Goal: Use online tool/utility: Utilize a website feature to perform a specific function

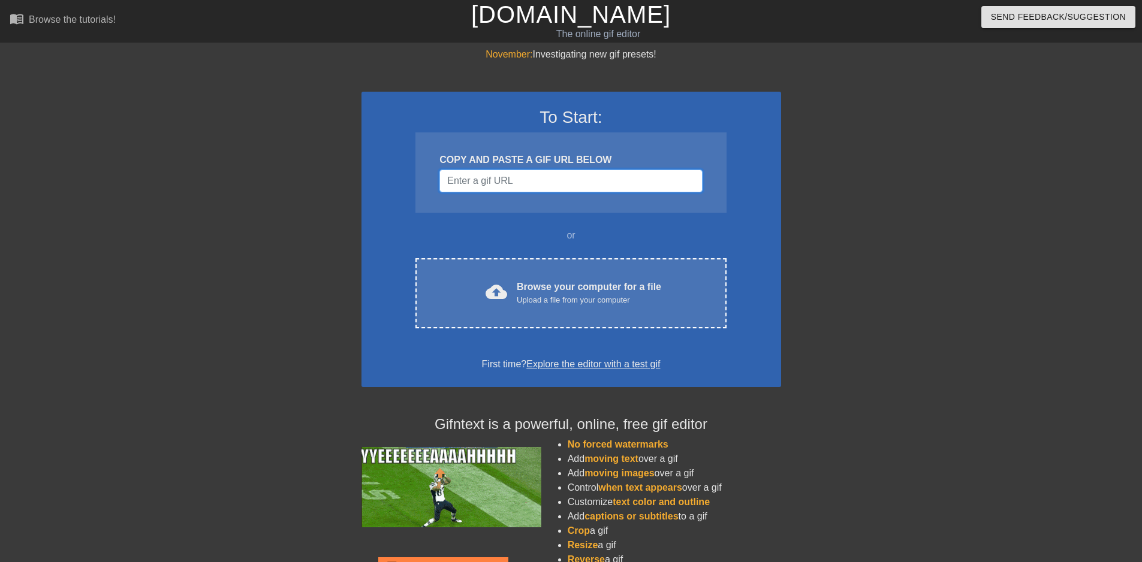
click at [531, 181] on input "Username" at bounding box center [571, 181] width 263 height 23
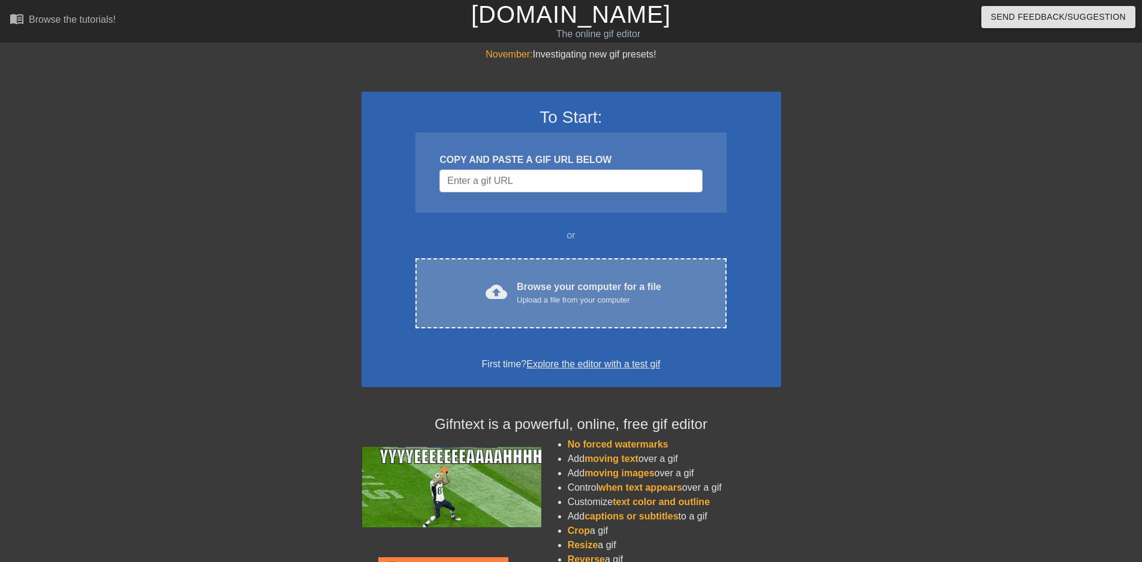
click at [589, 272] on div "cloud_upload Browse your computer for a file Upload a file from your computer C…" at bounding box center [571, 293] width 311 height 70
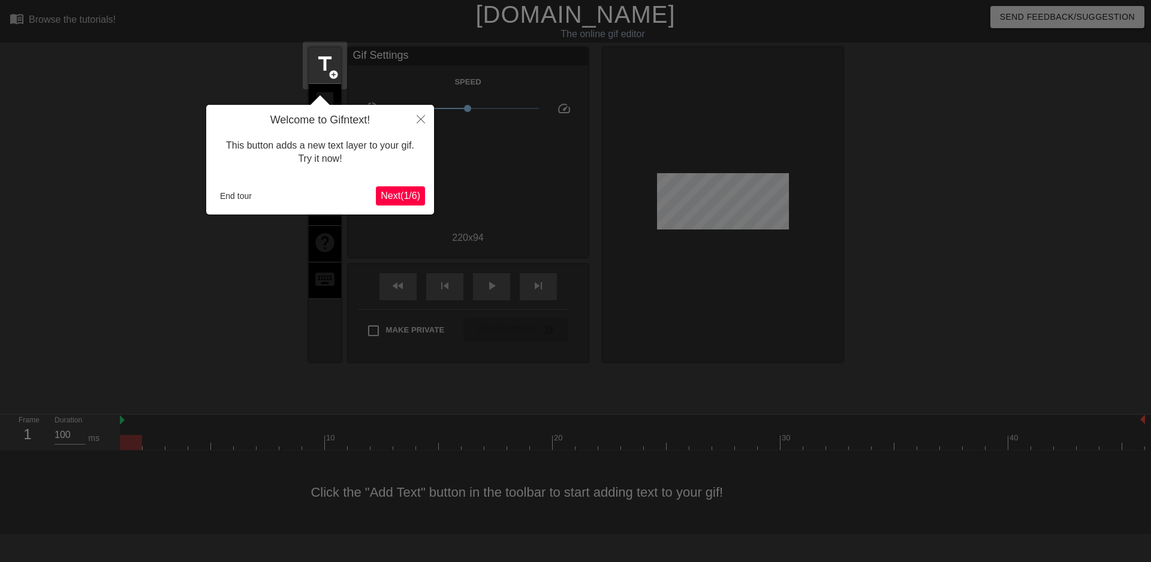
click at [402, 196] on span "Next ( 1 / 6 )" at bounding box center [401, 196] width 40 height 10
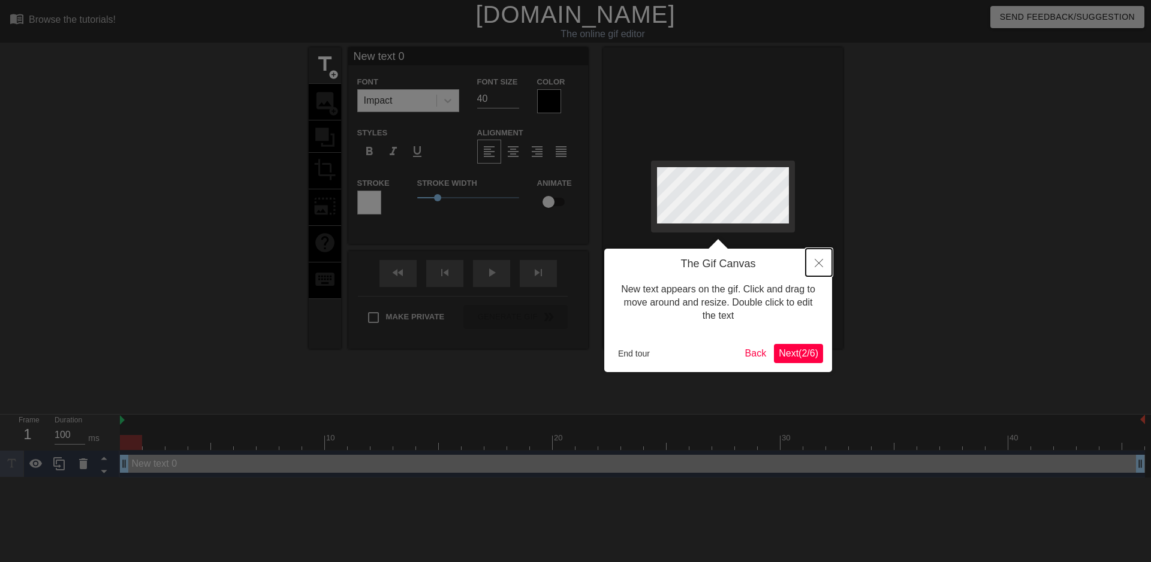
click at [817, 264] on icon "Close" at bounding box center [819, 263] width 8 height 8
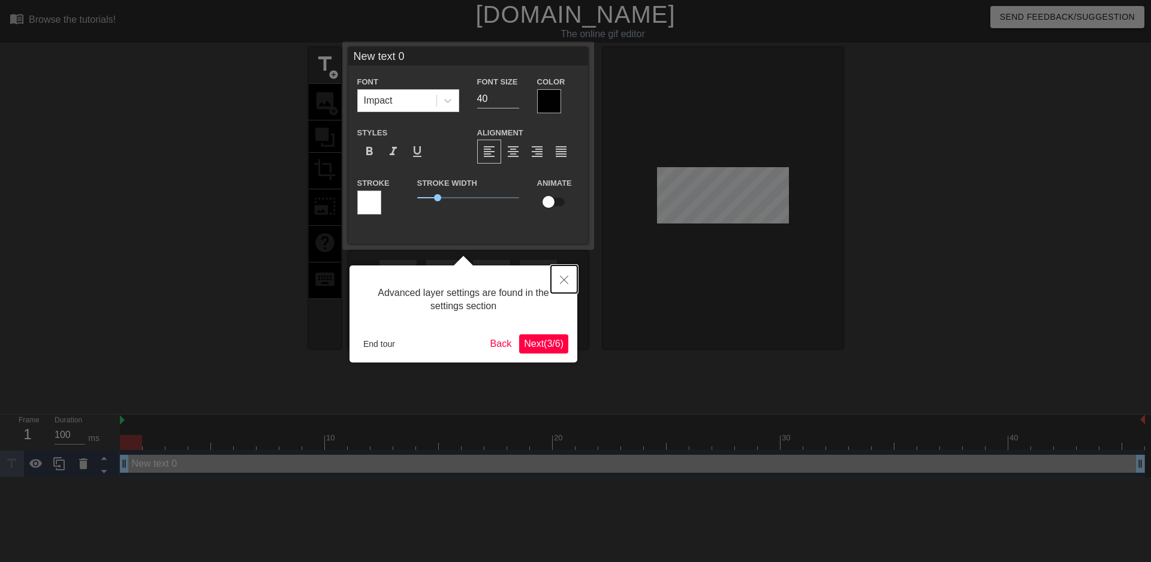
click at [568, 282] on icon "Close" at bounding box center [564, 280] width 8 height 8
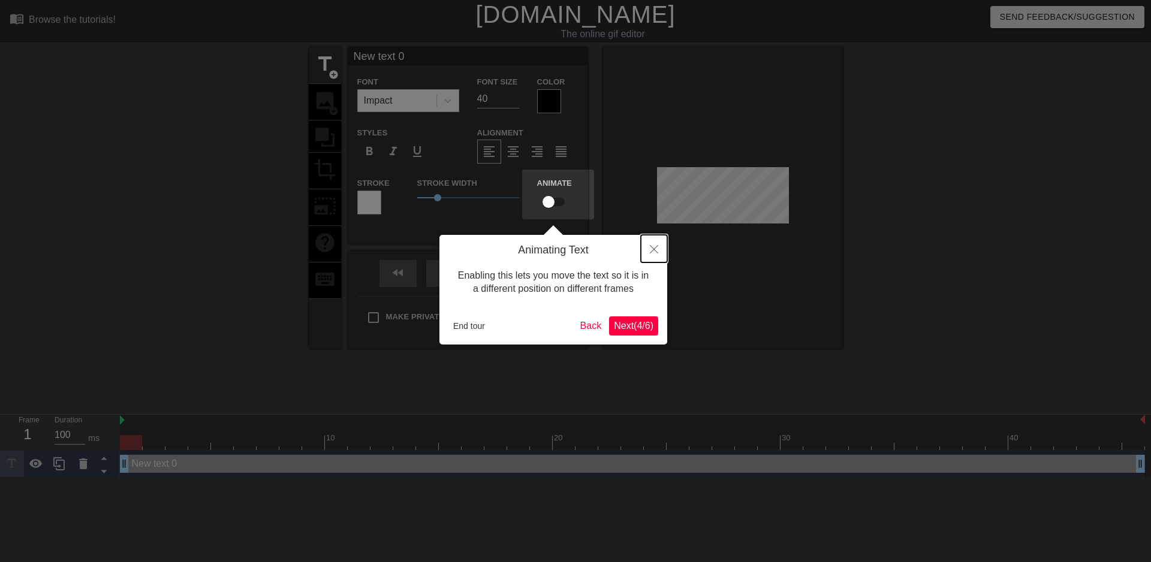
click at [658, 259] on button "Close" at bounding box center [654, 249] width 26 height 28
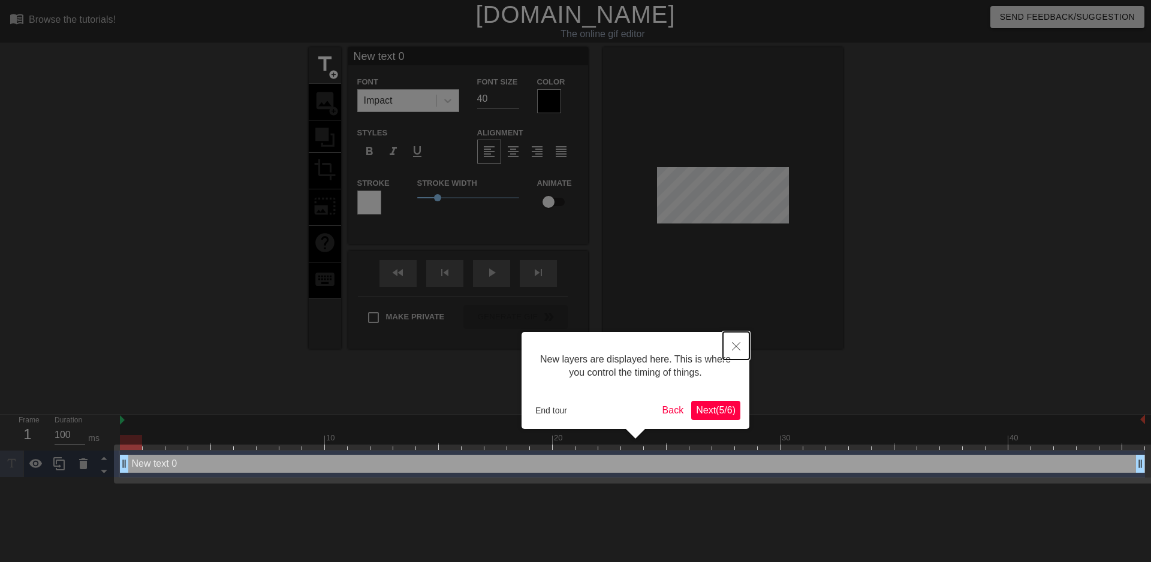
click at [736, 347] on icon "Close" at bounding box center [736, 346] width 8 height 8
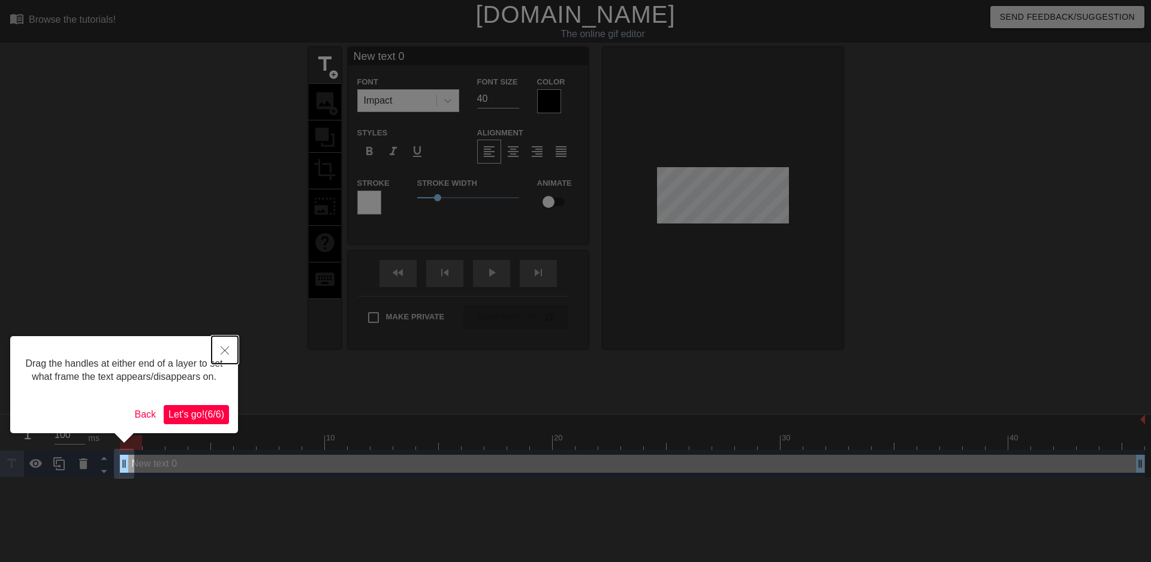
click at [219, 352] on button "Close" at bounding box center [225, 350] width 26 height 28
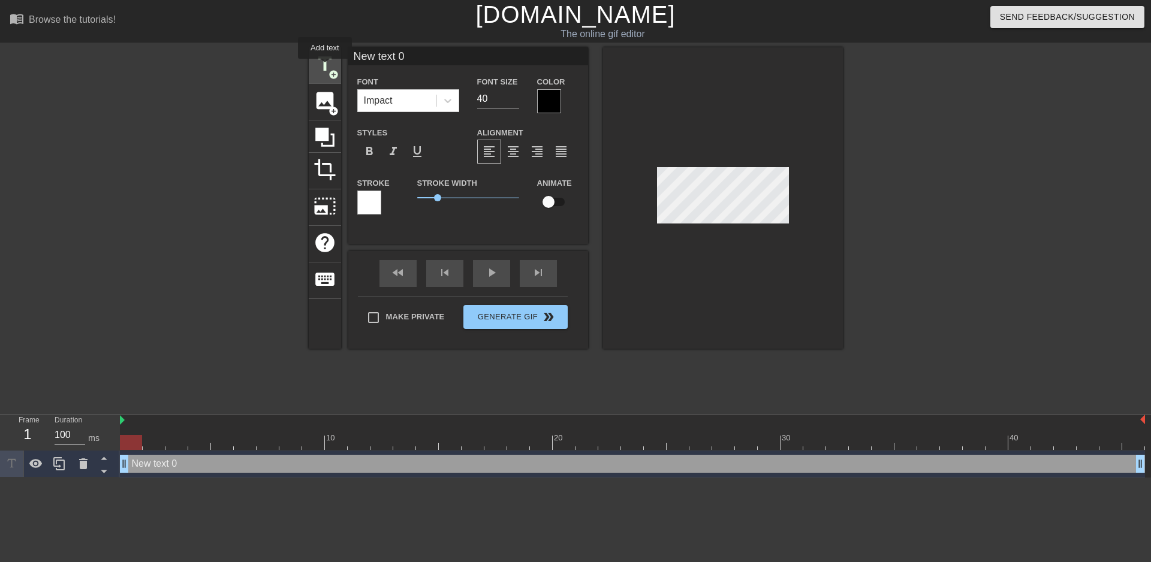
click at [325, 67] on span "title" at bounding box center [325, 64] width 23 height 23
type input "New text 1"
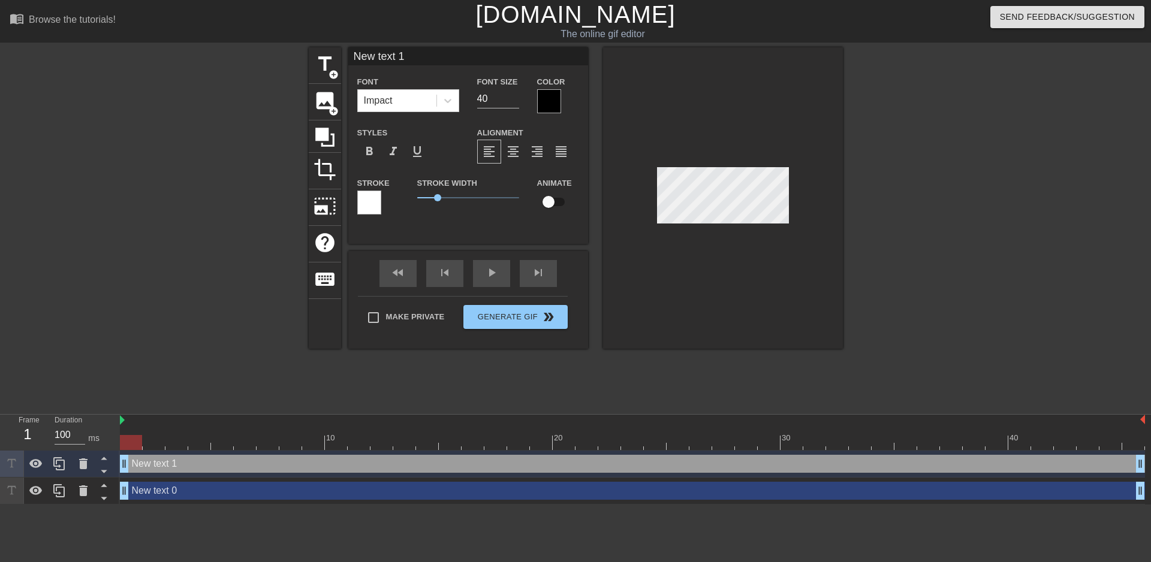
click at [182, 467] on div "New text 1 drag_handle drag_handle" at bounding box center [632, 464] width 1025 height 18
click at [85, 470] on icon at bounding box center [83, 464] width 14 height 14
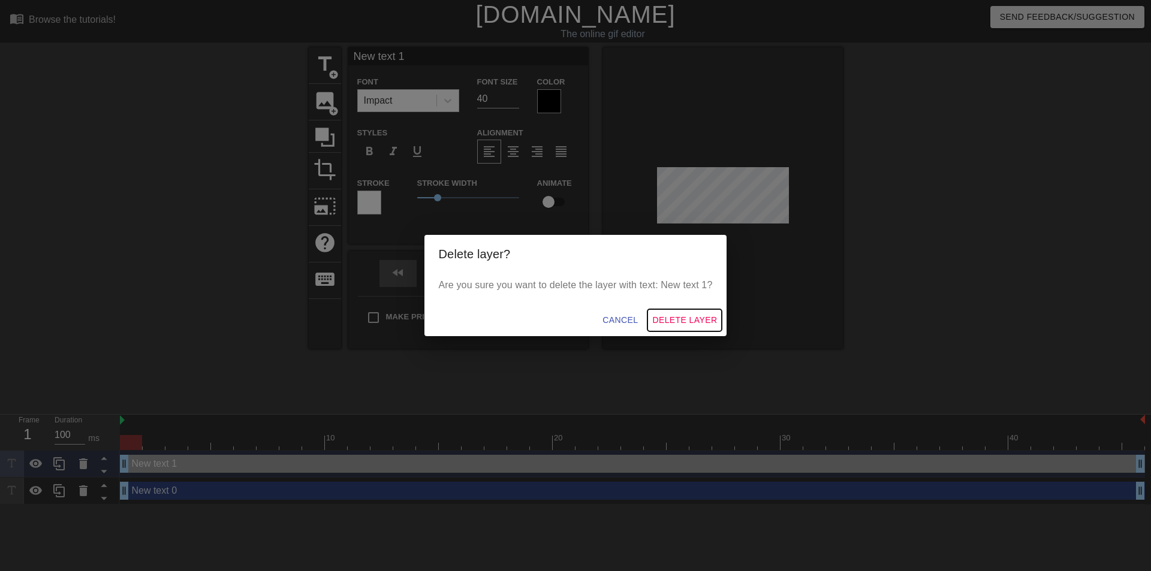
click at [697, 315] on span "Delete Layer" at bounding box center [684, 320] width 65 height 15
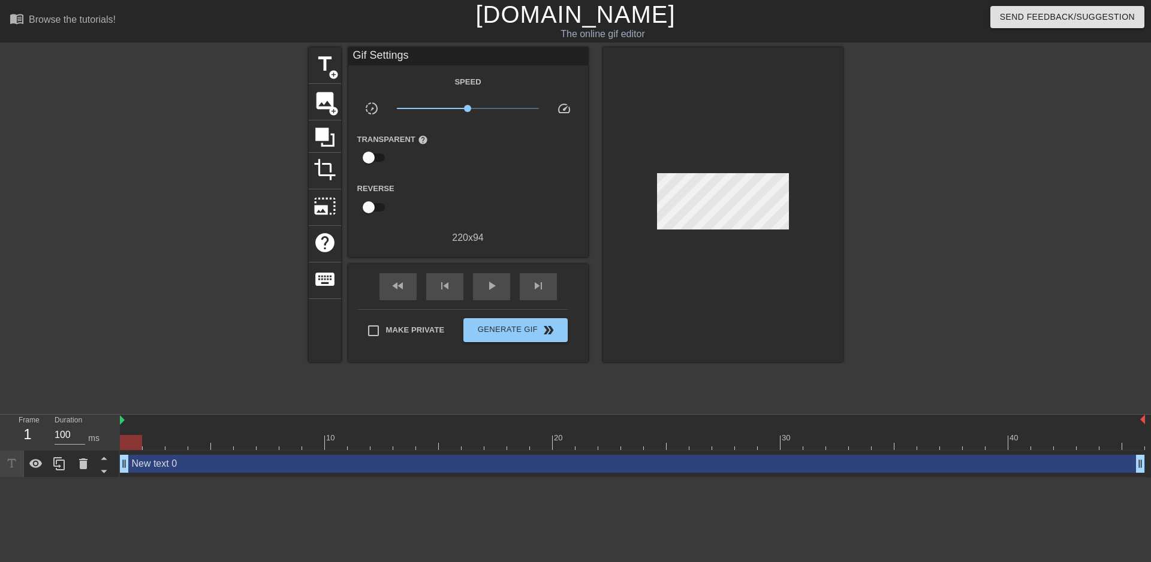
click at [197, 465] on div "New text 0 drag_handle drag_handle" at bounding box center [632, 464] width 1025 height 18
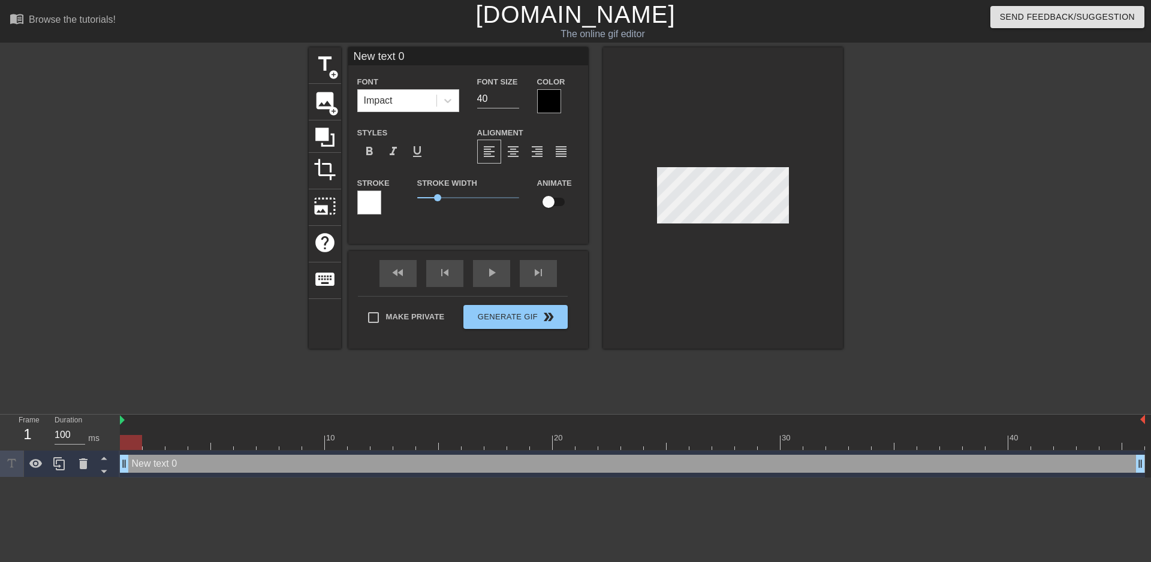
click at [197, 465] on div "New text 0 drag_handle drag_handle" at bounding box center [632, 464] width 1025 height 18
type input "T"
type textarea "T"
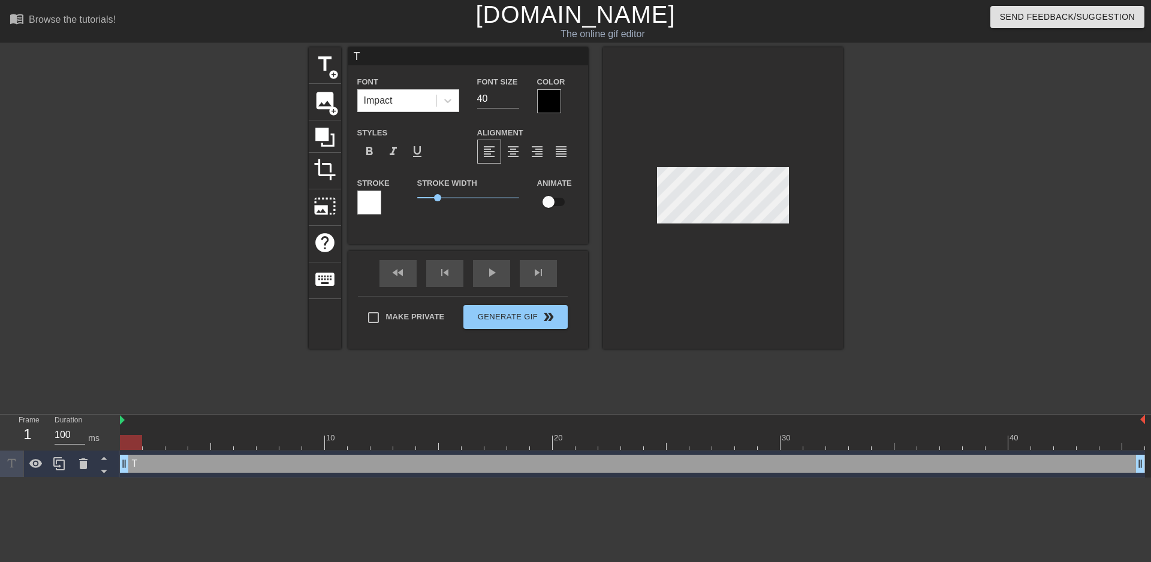
type input "[PERSON_NAME]"
type textarea "[PERSON_NAME]"
type input "Typ"
type textarea "Typ"
type input "Type"
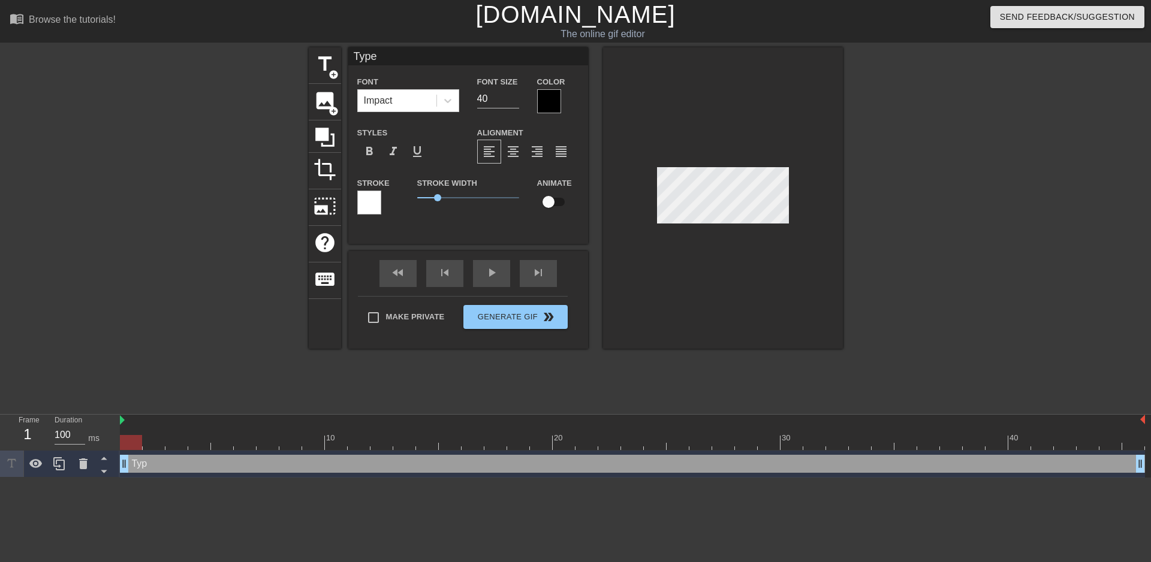
type textarea "Type"
type input "Typer"
type textarea "Typer"
type input "Typero"
type textarea "Typero"
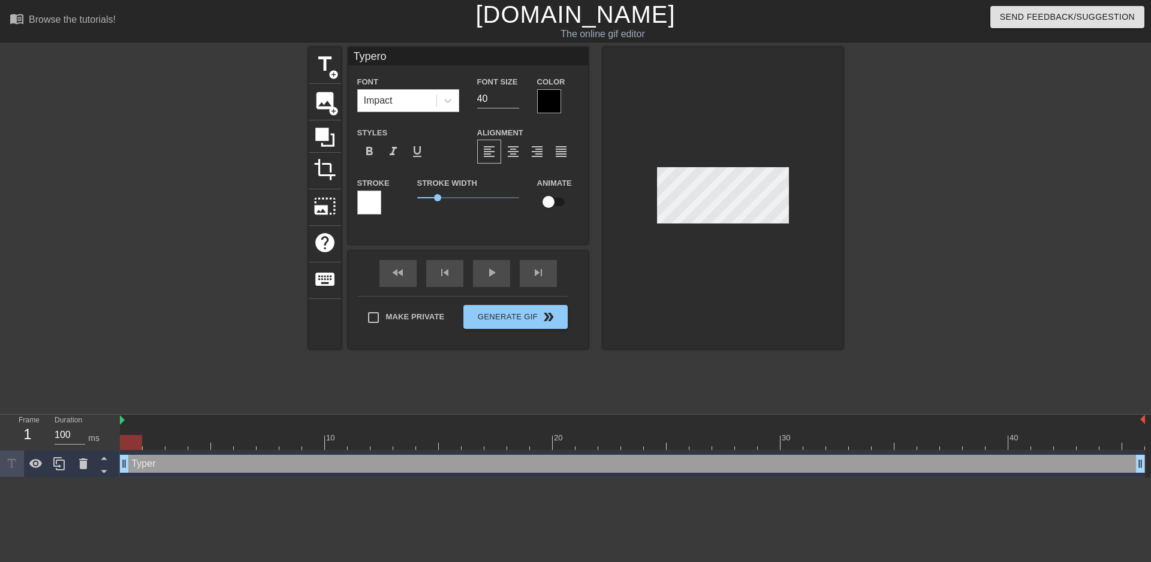
type input "Typeroo"
type textarea "Typeroo"
type input "Typerooo"
type textarea "Typerooo"
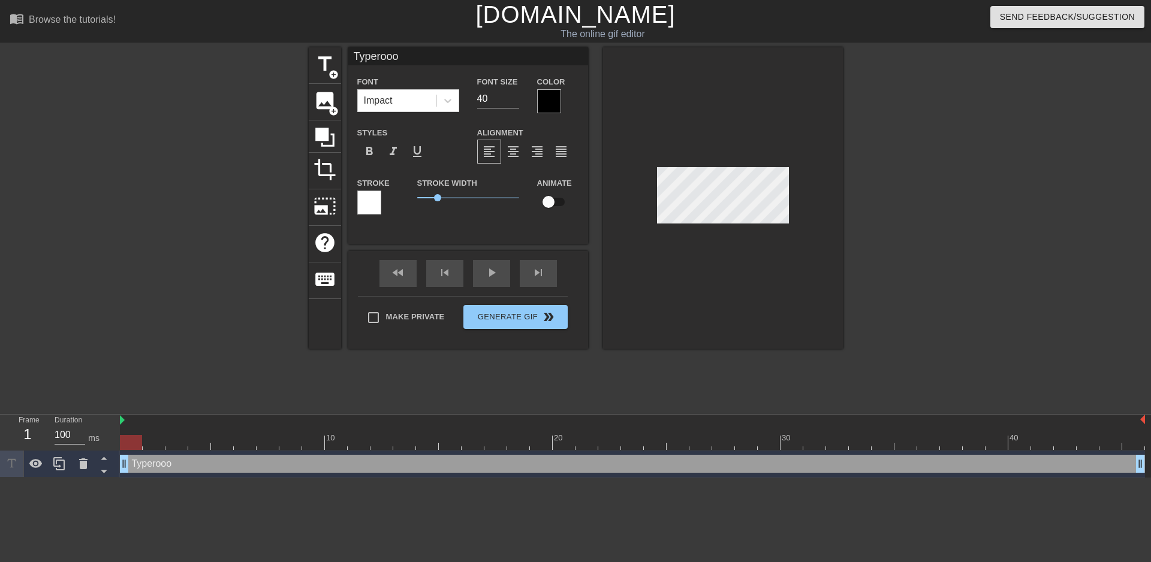
type input "Typerooop"
type textarea "Typerooop"
click at [493, 100] on input "40" at bounding box center [498, 98] width 42 height 19
type input "22"
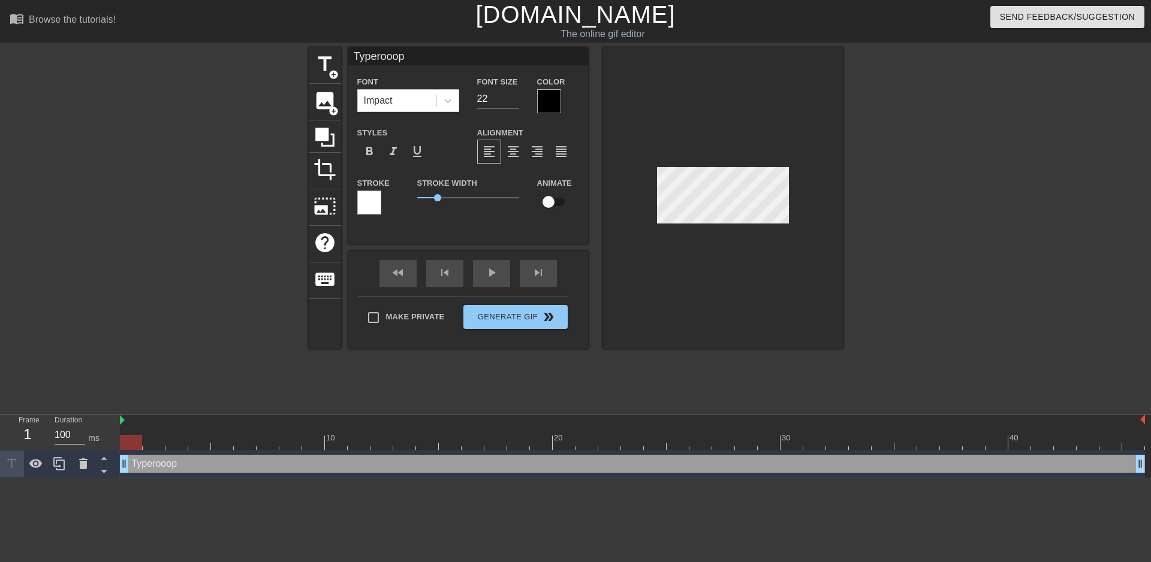
click at [558, 92] on div at bounding box center [549, 101] width 24 height 24
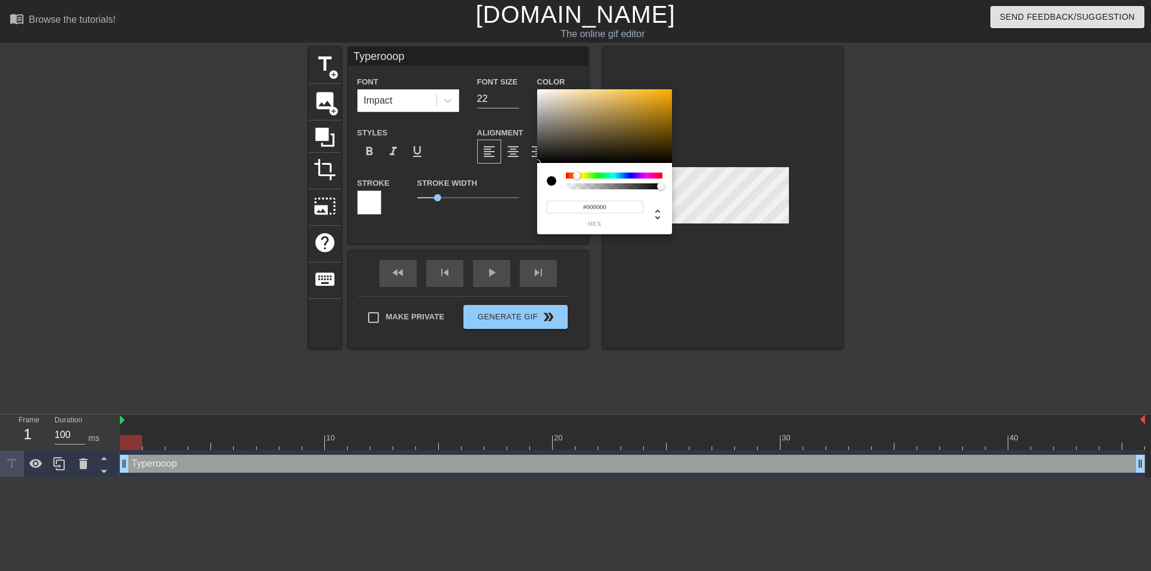
click at [577, 176] on div at bounding box center [614, 176] width 97 height 6
type input "#896609"
drag, startPoint x: 652, startPoint y: 122, endPoint x: 663, endPoint y: 124, distance: 10.9
click at [663, 124] on div at bounding box center [604, 126] width 135 height 74
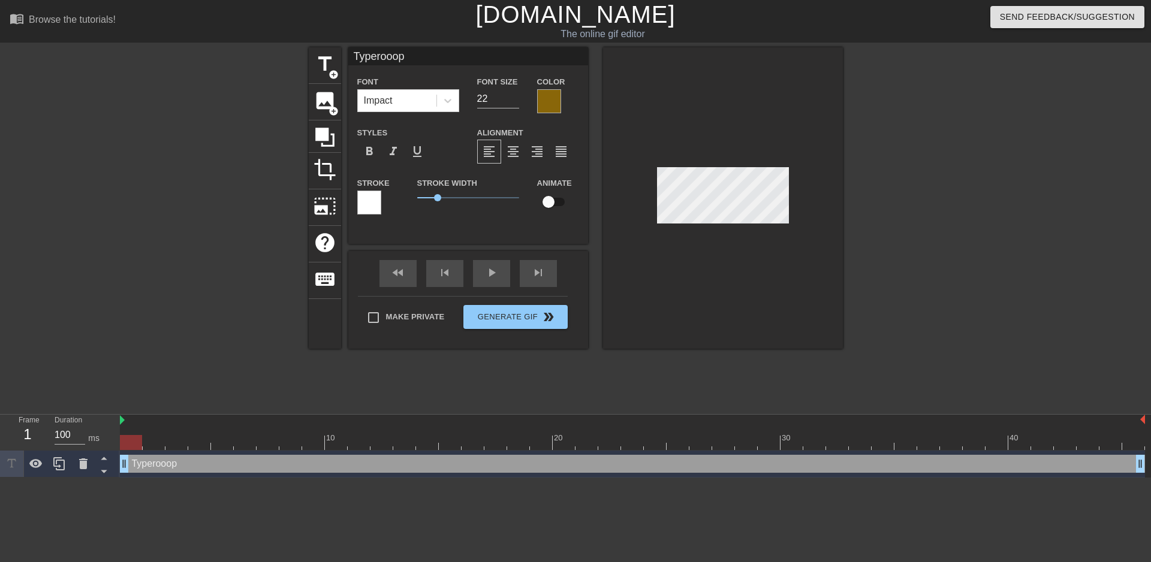
type input "Typerooop!"
type textarea "Typerooop!"
type input "Typerooop!!"
type textarea "Typerooop!!"
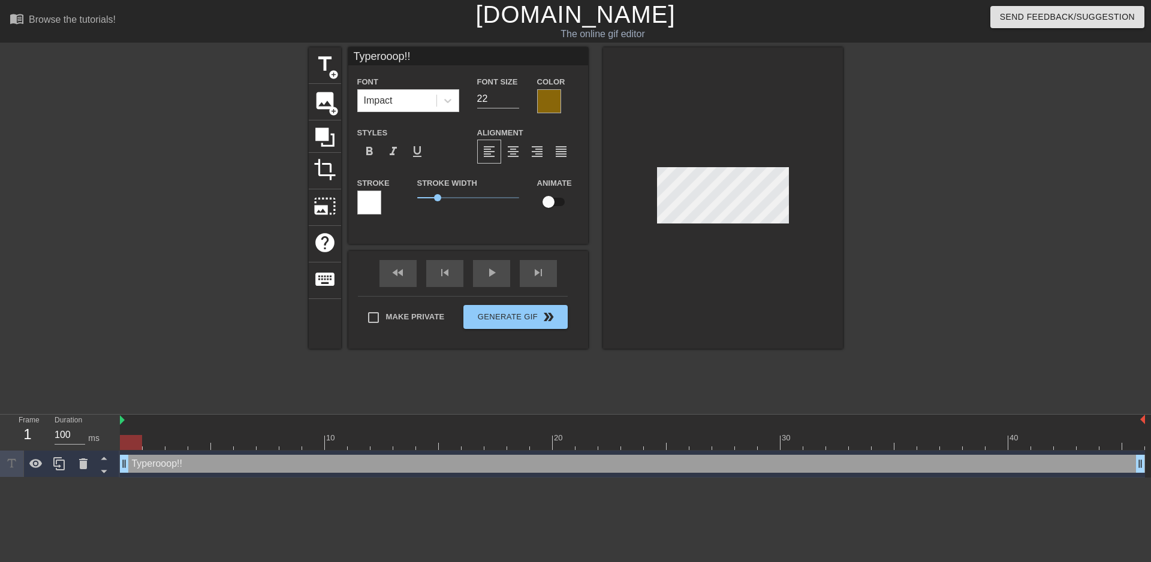
type input "Typerooop!!1"
type textarea "Typerooop!!1"
click at [487, 97] on input "22" at bounding box center [498, 98] width 42 height 19
type input "18"
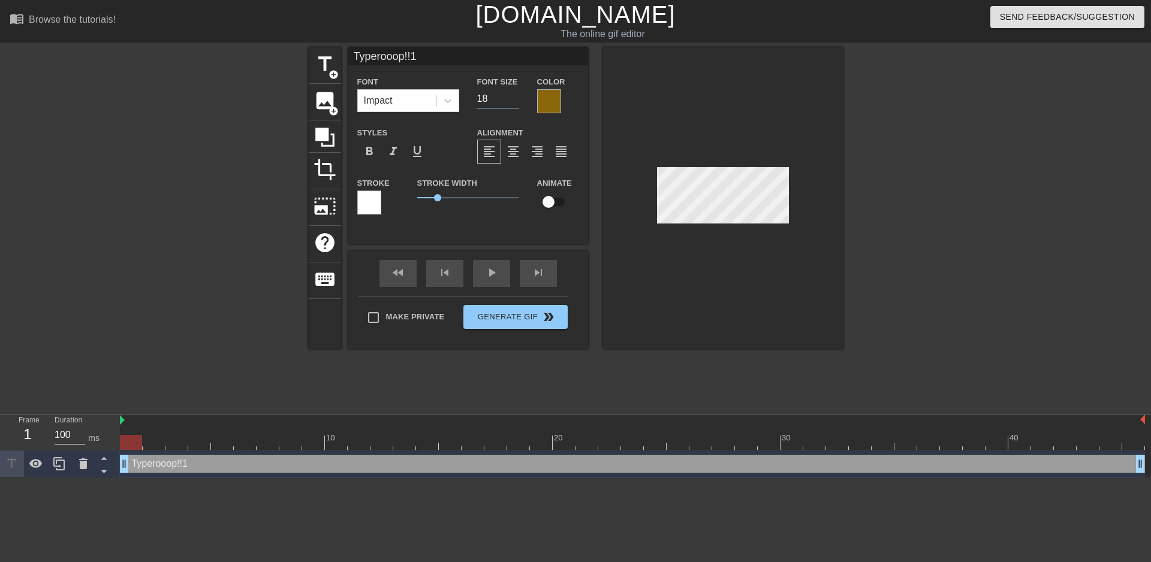
click at [718, 244] on div at bounding box center [723, 198] width 240 height 302
click at [454, 105] on div at bounding box center [448, 101] width 22 height 22
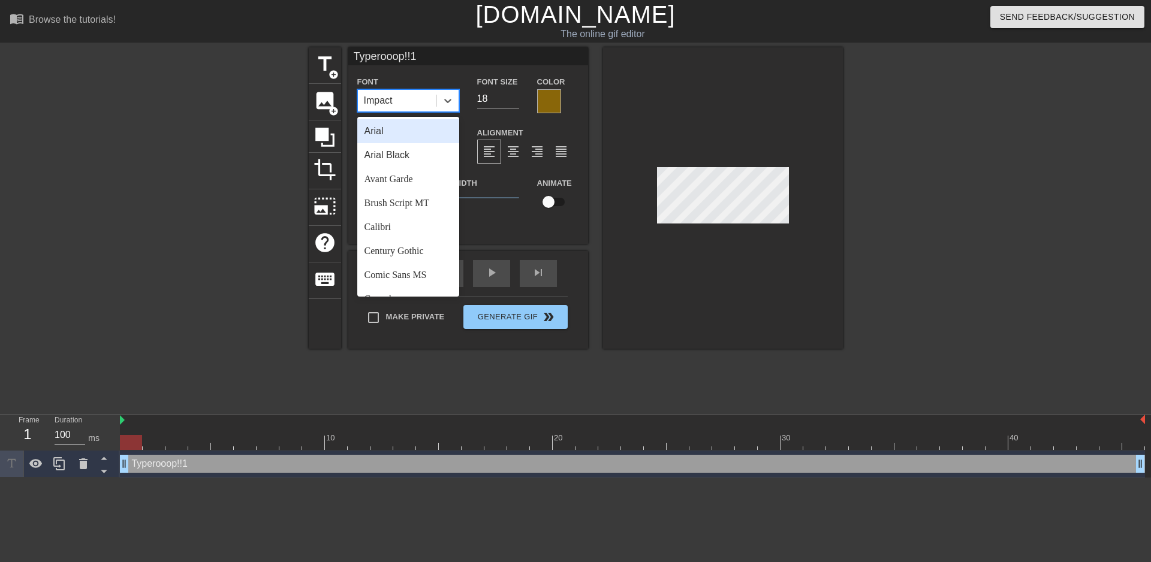
click at [402, 130] on div "Arial" at bounding box center [408, 131] width 102 height 24
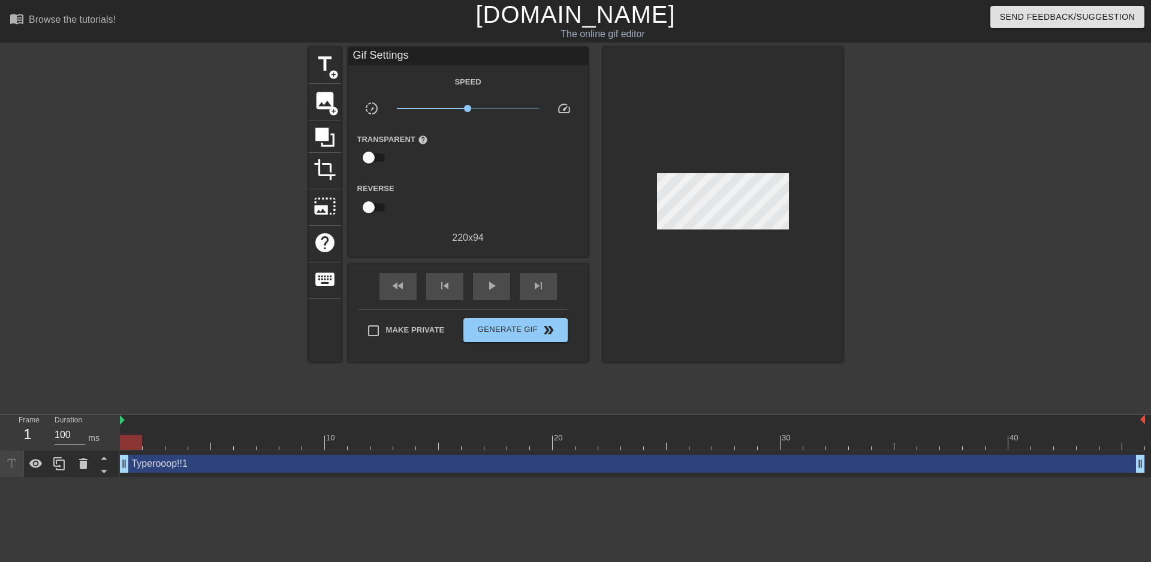
click at [745, 262] on div at bounding box center [723, 204] width 240 height 315
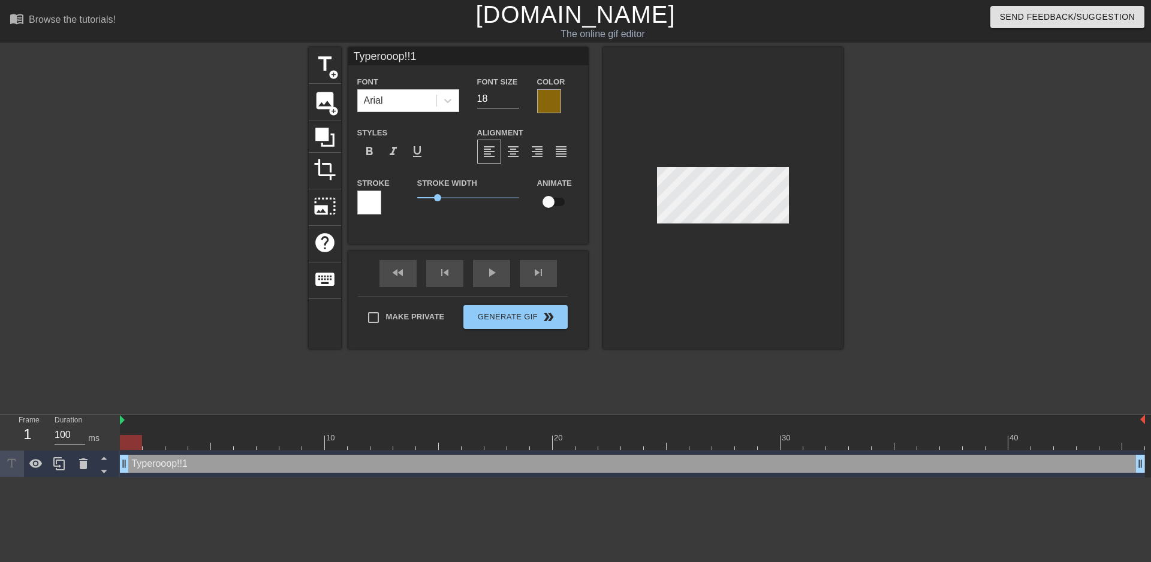
click at [367, 201] on div at bounding box center [369, 203] width 24 height 24
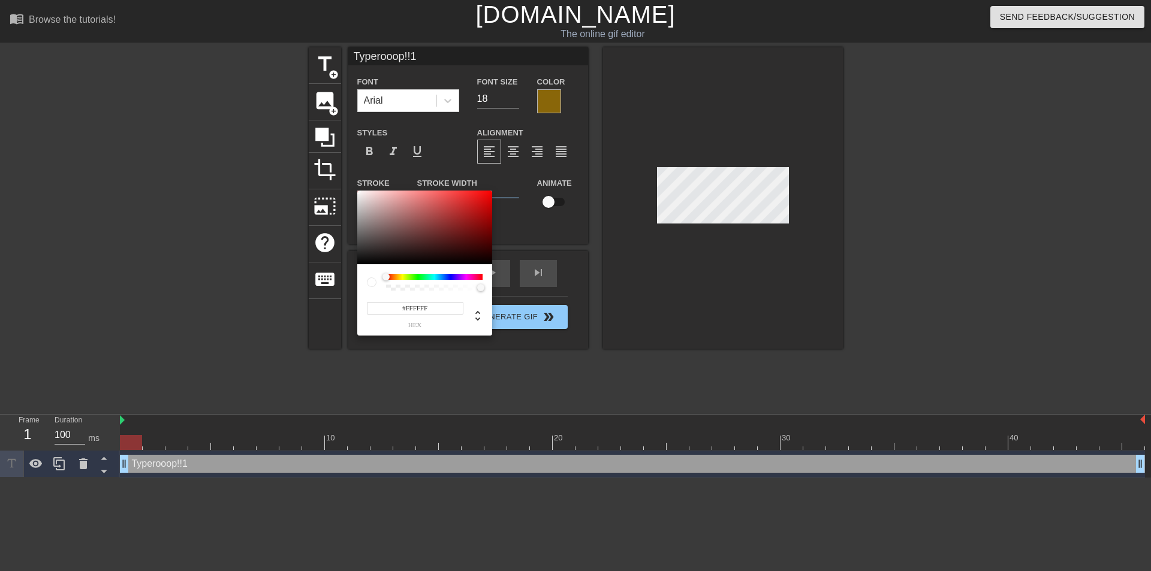
click at [399, 278] on div at bounding box center [434, 277] width 97 height 6
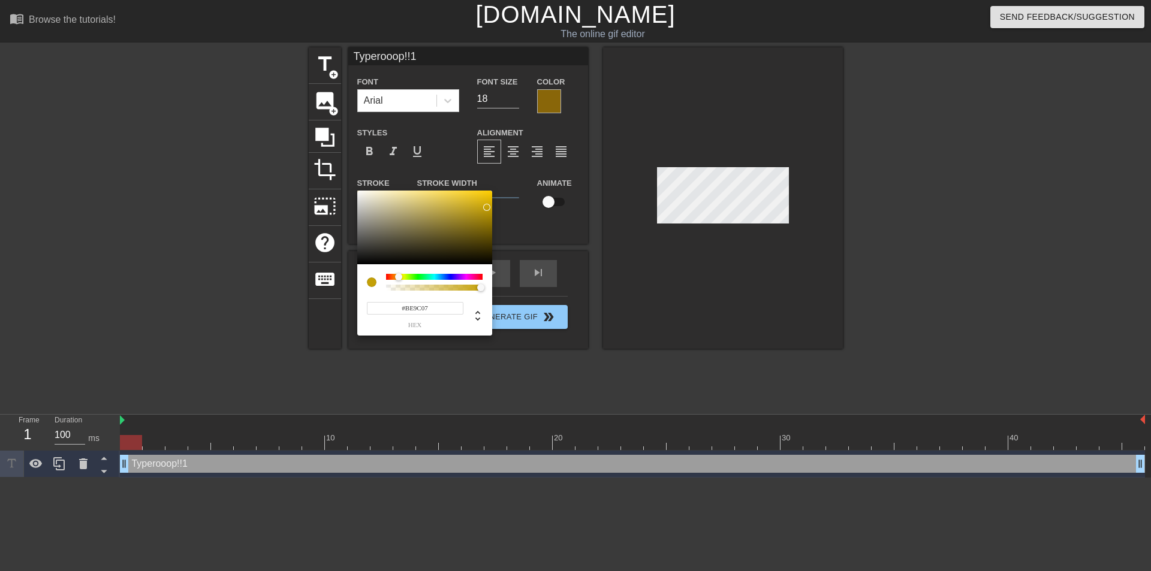
type input "#BE9C08"
click at [486, 209] on div at bounding box center [424, 228] width 135 height 74
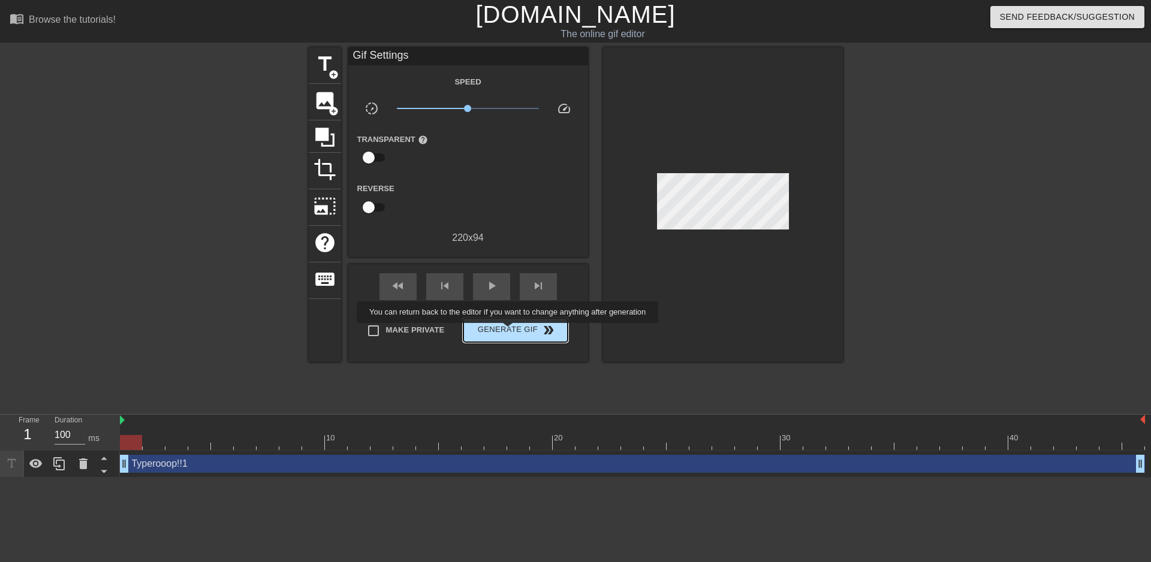
click at [509, 332] on span "Generate Gif double_arrow" at bounding box center [515, 330] width 94 height 14
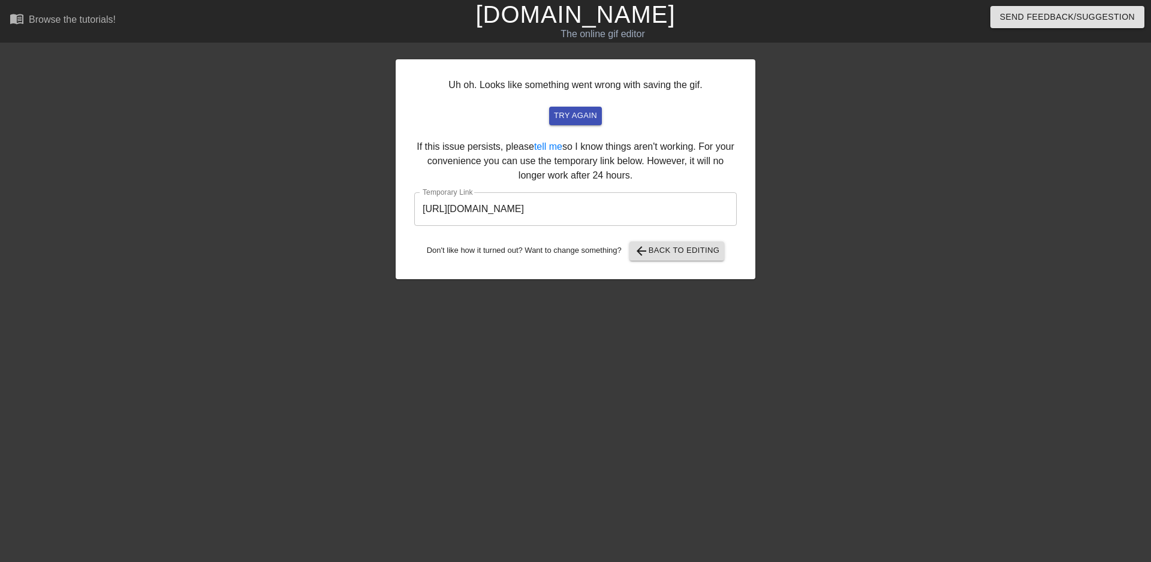
click at [547, 207] on input "[URL][DOMAIN_NAME]" at bounding box center [575, 209] width 323 height 34
click at [682, 247] on span "arrow_back Back to Editing" at bounding box center [677, 251] width 86 height 14
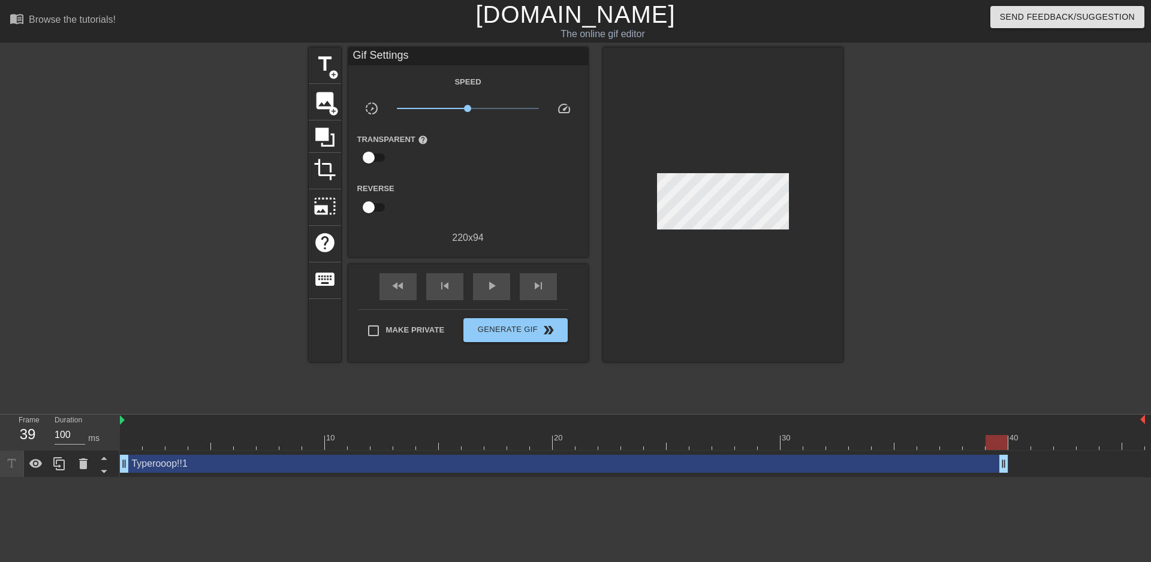
drag, startPoint x: 1139, startPoint y: 465, endPoint x: 1013, endPoint y: 467, distance: 126.5
click at [1013, 467] on div "Typerooop!!1 drag_handle drag_handle" at bounding box center [632, 464] width 1025 height 18
click at [991, 339] on div at bounding box center [947, 227] width 180 height 360
click at [488, 290] on span "play_arrow" at bounding box center [491, 286] width 14 height 14
drag, startPoint x: 1004, startPoint y: 460, endPoint x: 852, endPoint y: 462, distance: 151.7
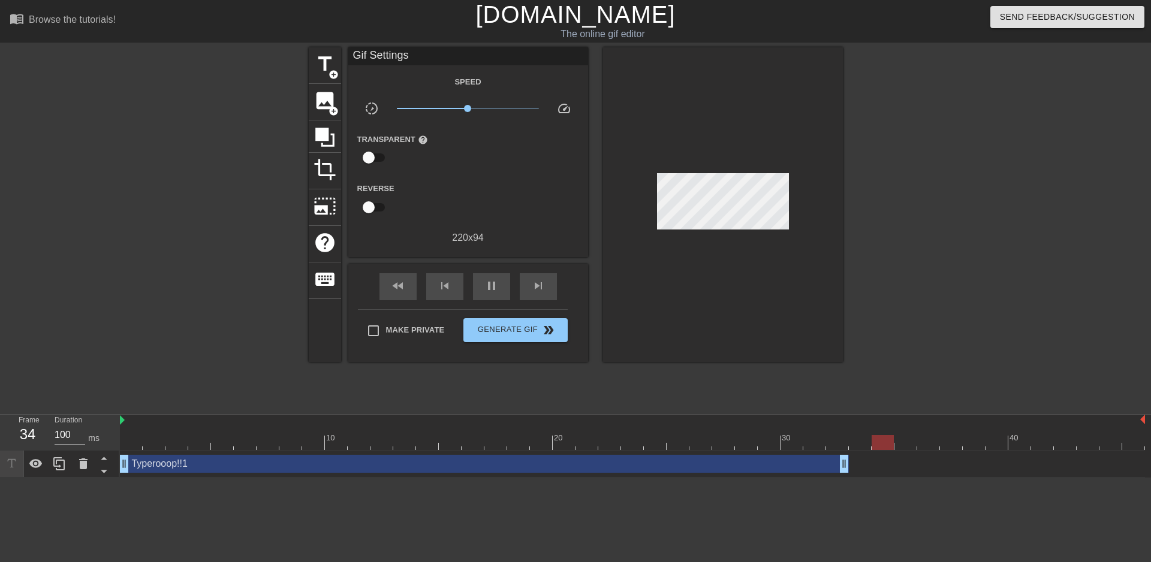
click at [852, 462] on div "Typerooop!!1 drag_handle drag_handle" at bounding box center [632, 464] width 1025 height 18
drag, startPoint x: 845, startPoint y: 464, endPoint x: 787, endPoint y: 465, distance: 58.2
click at [787, 465] on div "Typerooop!!1 drag_handle drag_handle" at bounding box center [632, 464] width 1025 height 18
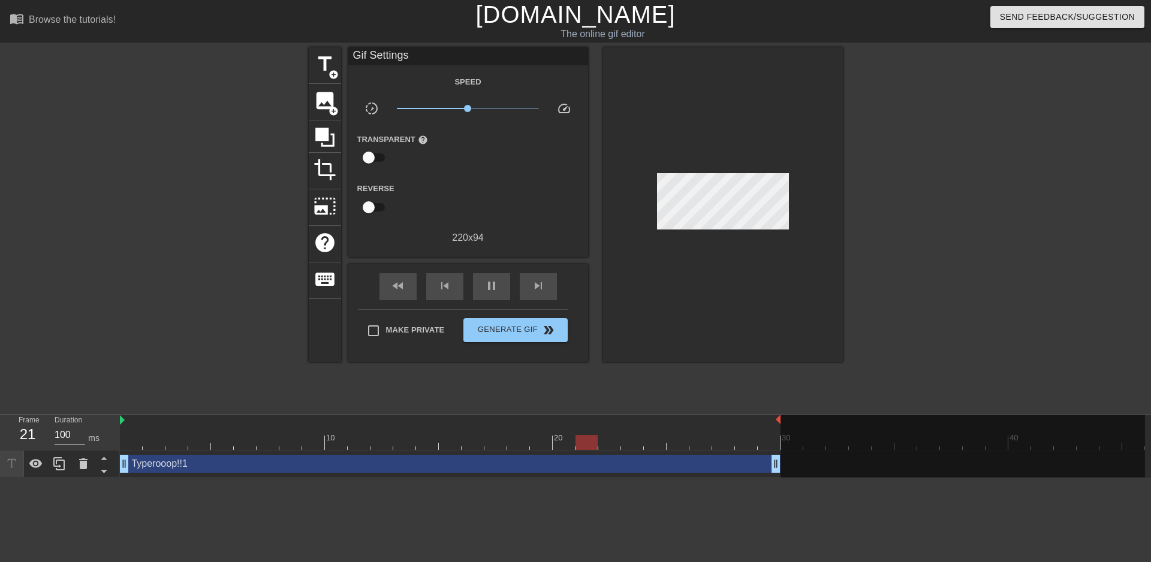
drag, startPoint x: 1144, startPoint y: 420, endPoint x: 785, endPoint y: 423, distance: 359.2
click at [785, 423] on div "10 20 30 40" at bounding box center [632, 432] width 1025 height 35
click at [534, 327] on span "Generate Gif double_arrow" at bounding box center [515, 330] width 94 height 14
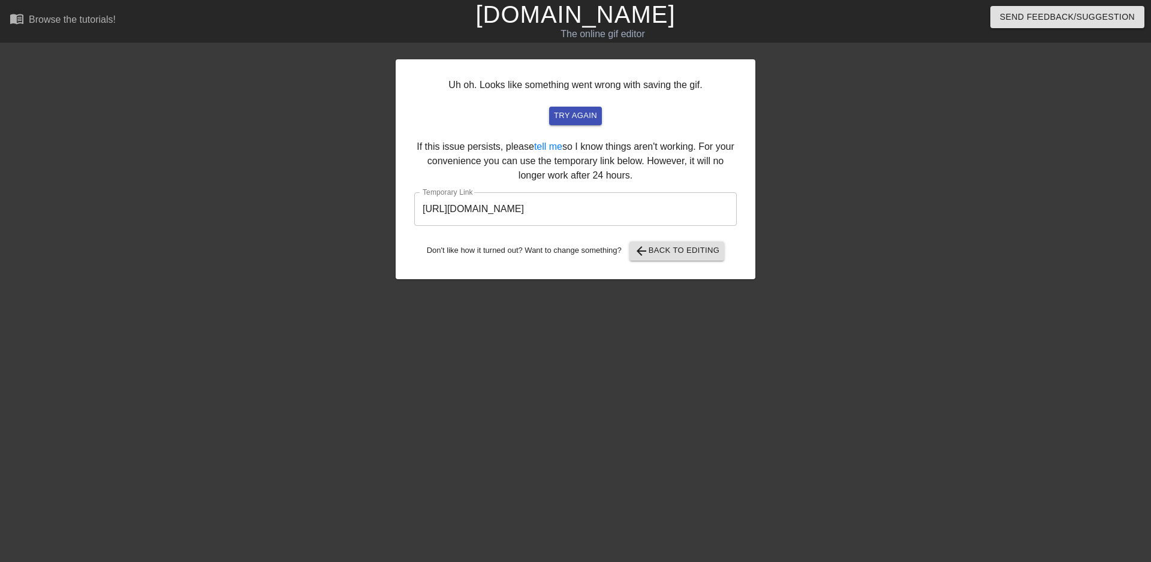
click at [601, 204] on input "[URL][DOMAIN_NAME]" at bounding box center [575, 209] width 323 height 34
